Goal: Information Seeking & Learning: Find specific fact

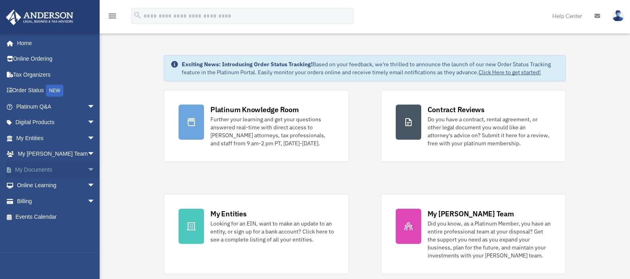
click at [29, 168] on link "My Documents arrow_drop_down" at bounding box center [57, 169] width 102 height 16
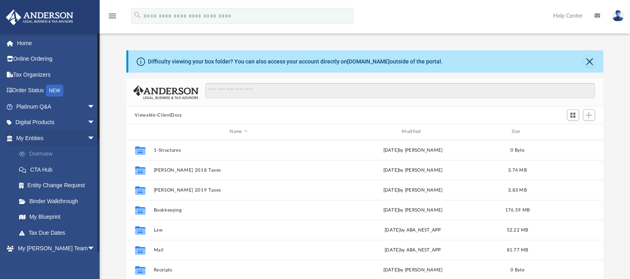
scroll to position [173, 470]
click at [38, 154] on link "Overview" at bounding box center [59, 154] width 96 height 16
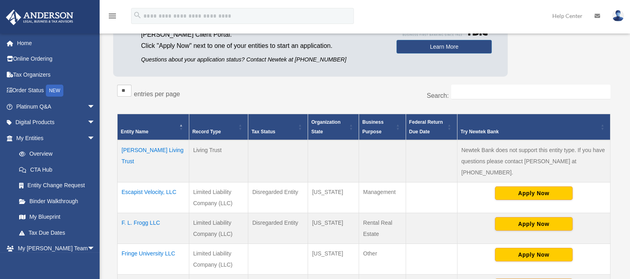
scroll to position [96, 0]
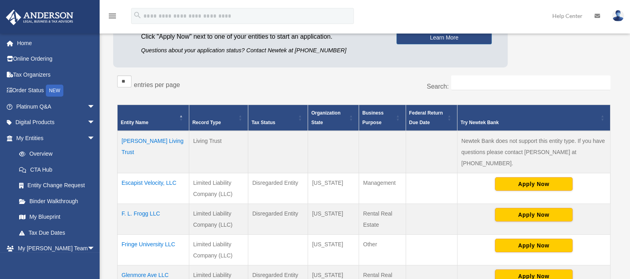
click at [164, 173] on td "Escapist Velocity, LLC" at bounding box center [154, 188] width 72 height 31
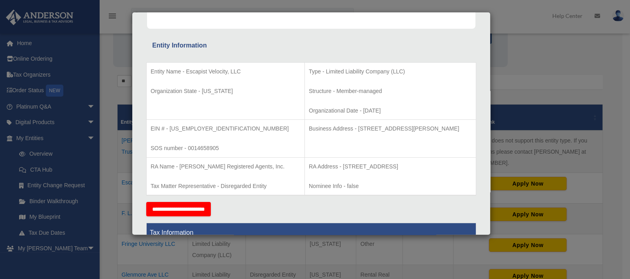
scroll to position [126, 0]
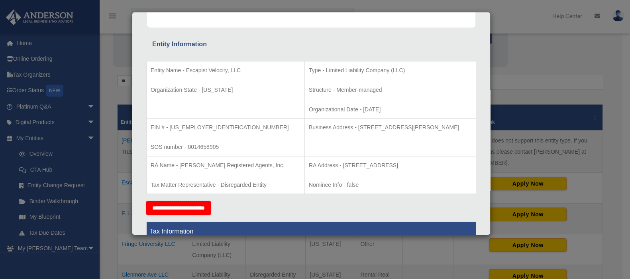
drag, startPoint x: 459, startPoint y: 126, endPoint x: 330, endPoint y: 130, distance: 128.4
click at [330, 130] on p "Business Address - [STREET_ADDRESS][PERSON_NAME]" at bounding box center [390, 127] width 163 height 10
copy p "[STREET_ADDRESS][PERSON_NAME]"
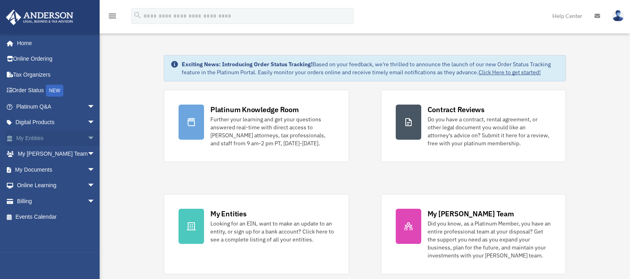
click at [33, 139] on link "My Entities arrow_drop_down" at bounding box center [57, 138] width 102 height 16
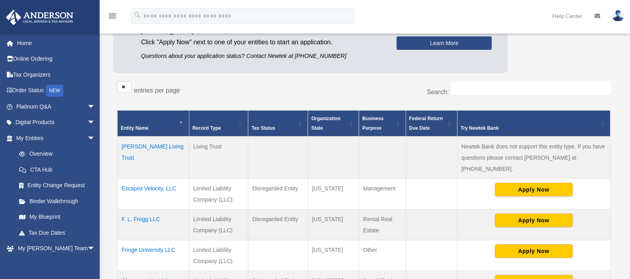
scroll to position [91, 0]
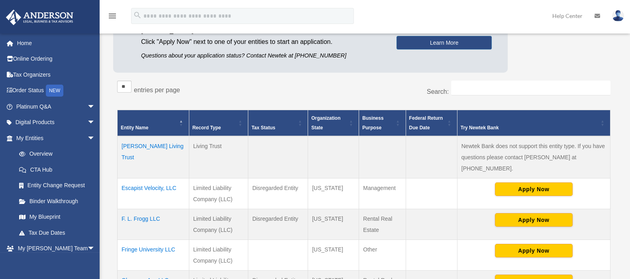
click at [167, 178] on td "Escapist Velocity, LLC" at bounding box center [154, 193] width 72 height 31
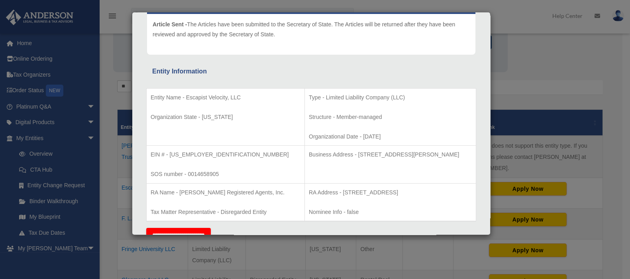
scroll to position [115, 0]
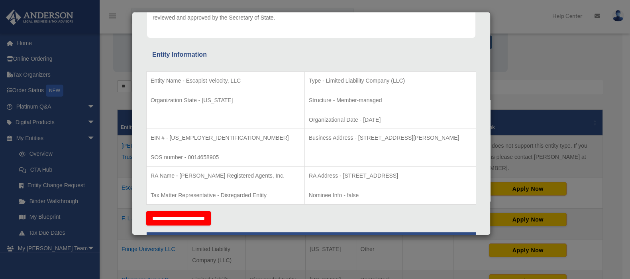
click at [524, 69] on div "Details × Articles Sent Organizational Date" at bounding box center [315, 139] width 630 height 279
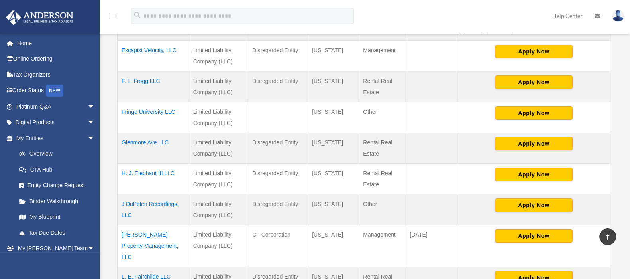
click at [325, 163] on td "[US_STATE]" at bounding box center [333, 178] width 51 height 31
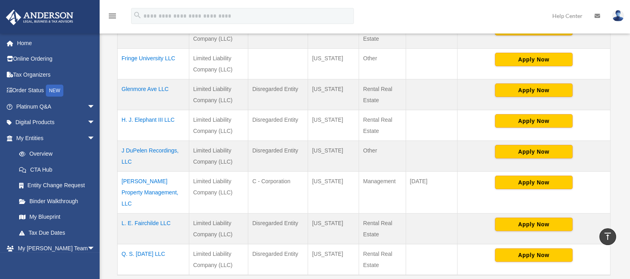
scroll to position [283, 0]
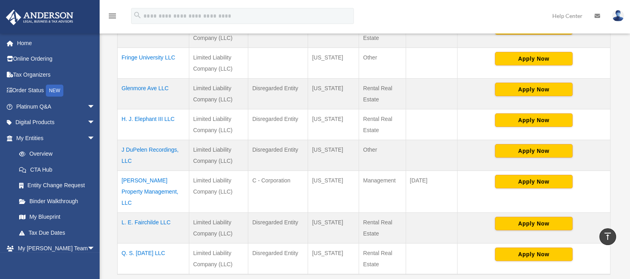
drag, startPoint x: 172, startPoint y: 181, endPoint x: 121, endPoint y: 167, distance: 52.3
click at [121, 171] on td "[PERSON_NAME] Property Management, LLC" at bounding box center [154, 192] width 72 height 42
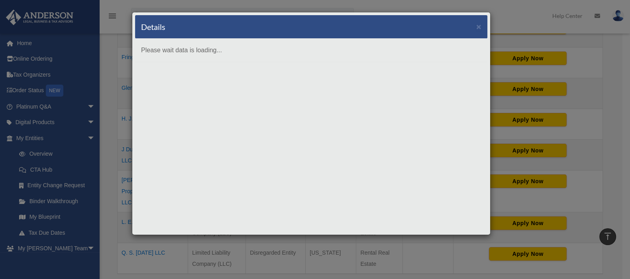
scroll to position [0, 0]
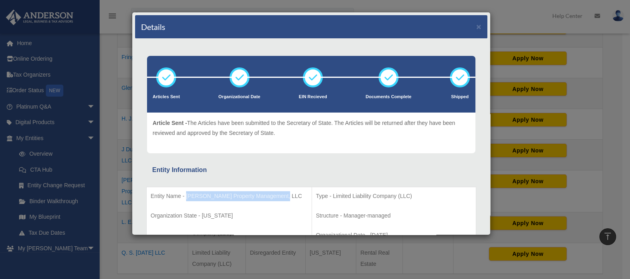
drag, startPoint x: 283, startPoint y: 196, endPoint x: 187, endPoint y: 197, distance: 96.5
click at [187, 197] on td "Entity Name - J. Gibson Property Management, LLC Organization State - Pennsylva…" at bounding box center [229, 215] width 165 height 57
copy p "[PERSON_NAME] Property Management, LLC"
click at [476, 26] on button "×" at bounding box center [478, 26] width 5 height 8
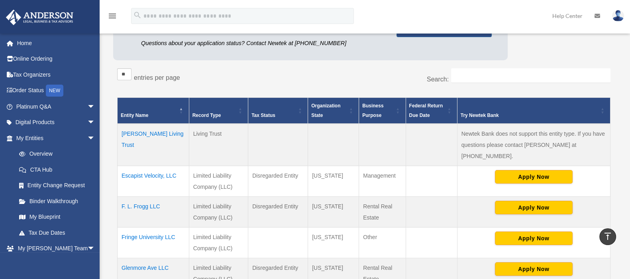
scroll to position [102, 0]
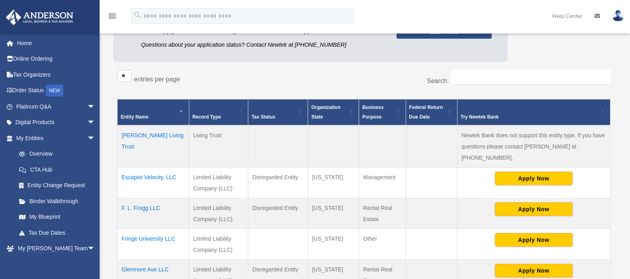
click at [162, 167] on td "Escapist Velocity, LLC" at bounding box center [154, 182] width 72 height 31
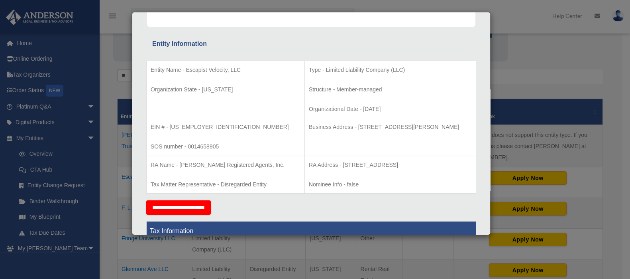
scroll to position [126, 0]
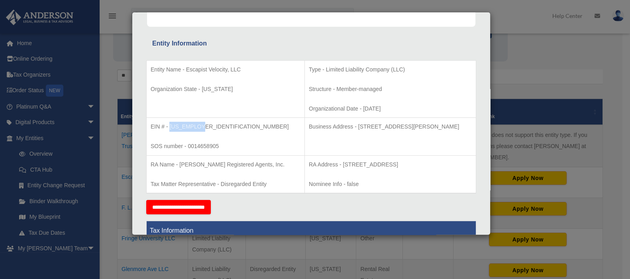
drag, startPoint x: 204, startPoint y: 125, endPoint x: 170, endPoint y: 124, distance: 33.9
click at [170, 124] on p "EIN # - [US_EMPLOYER_IDENTIFICATION_NUMBER]" at bounding box center [226, 127] width 150 height 10
copy p "39-3368593"
